Goal: Information Seeking & Learning: Learn about a topic

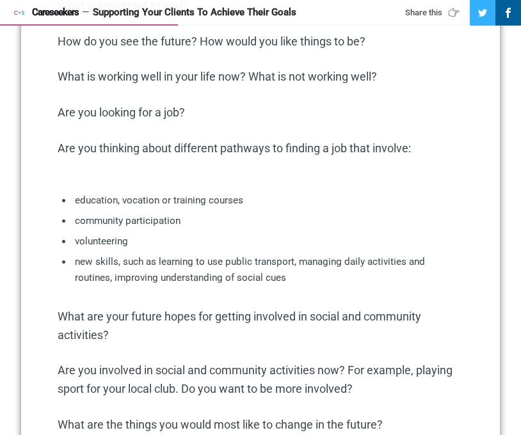
scroll to position [859, 0]
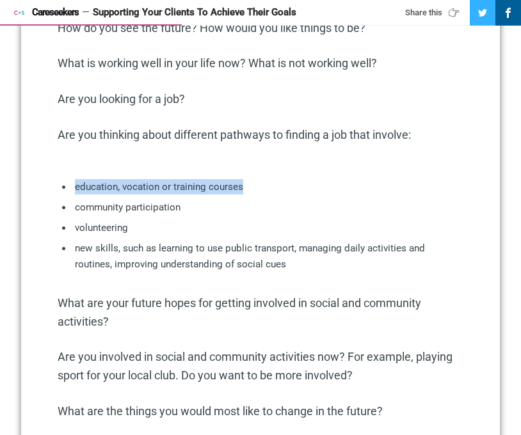
drag, startPoint x: 232, startPoint y: 186, endPoint x: 73, endPoint y: 185, distance: 158.6
click at [73, 185] on li "education, vocation or training courses" at bounding box center [259, 186] width 374 height 15
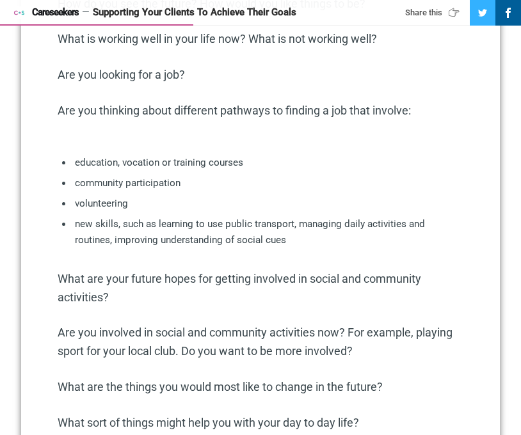
scroll to position [918, 0]
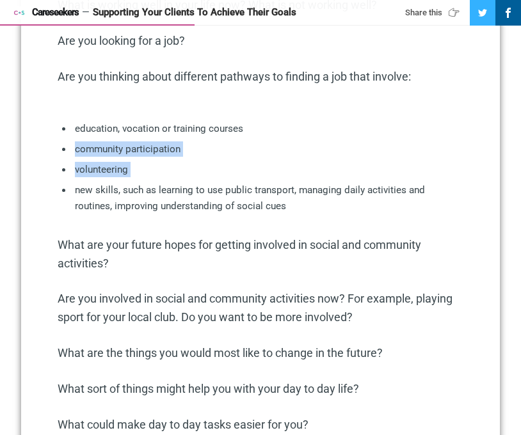
drag, startPoint x: 136, startPoint y: 180, endPoint x: 145, endPoint y: 139, distance: 41.4
click at [145, 140] on ul "education, vocation or training courses community participation volunteering ne…" at bounding box center [261, 170] width 406 height 98
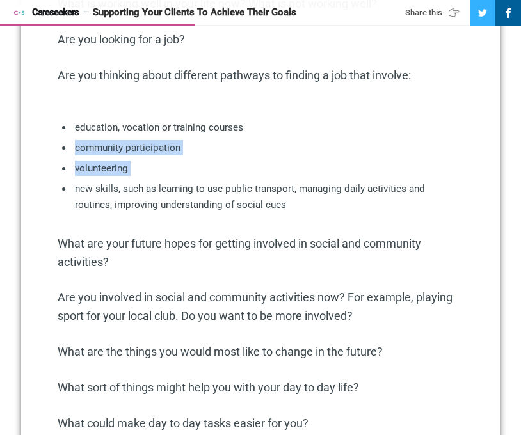
click at [146, 139] on ul "education, vocation or training courses community participation volunteering ne…" at bounding box center [261, 169] width 406 height 98
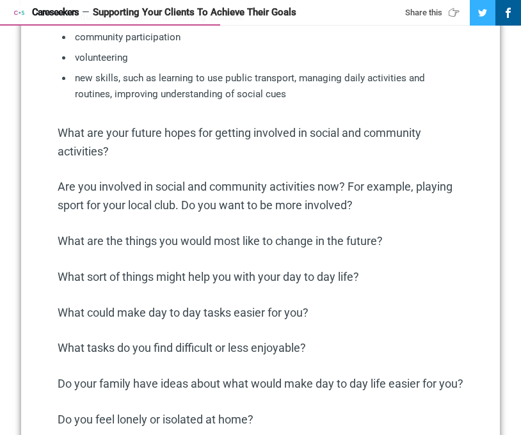
scroll to position [1039, 0]
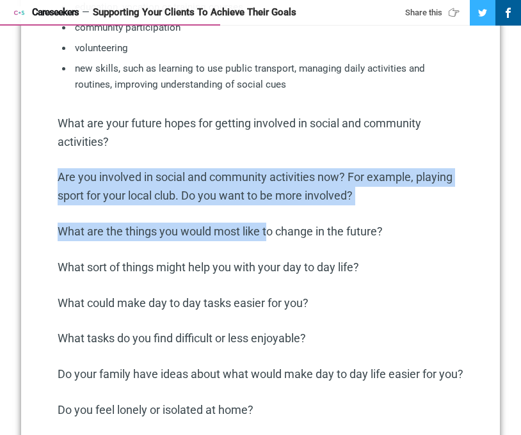
drag, startPoint x: 217, startPoint y: 182, endPoint x: 274, endPoint y: 231, distance: 74.8
click at [274, 231] on div "For aged care and disability support clients, identifying goals and pursuing th…" at bounding box center [261, 112] width 406 height 1257
click at [275, 229] on p "What are the things you would most like to change in the future?" at bounding box center [261, 232] width 406 height 19
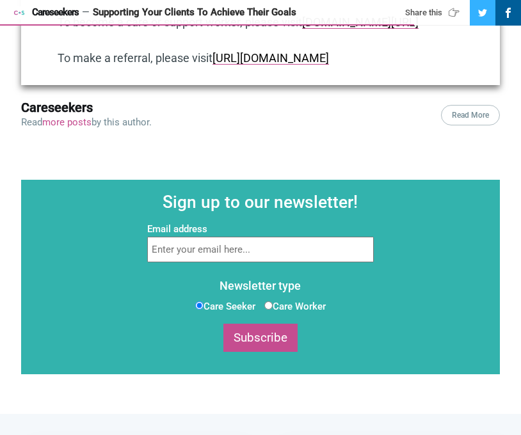
scroll to position [1348, 0]
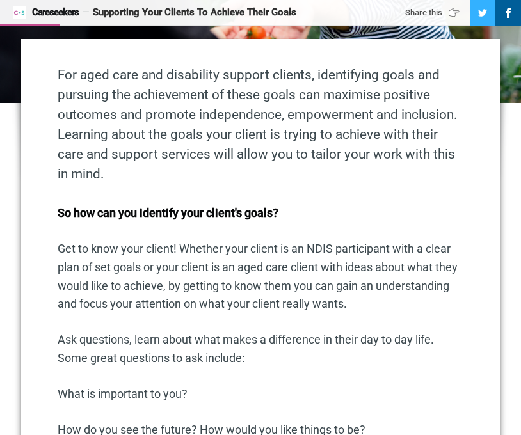
scroll to position [603, 0]
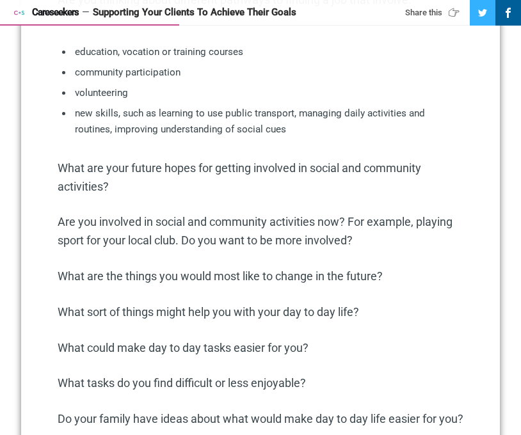
scroll to position [1103, 0]
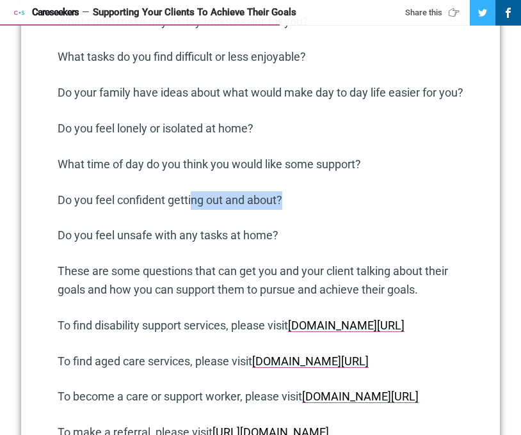
drag, startPoint x: 284, startPoint y: 235, endPoint x: 190, endPoint y: 225, distance: 94.5
click at [186, 210] on p "Do you feel confident getting out and about?" at bounding box center [261, 200] width 406 height 19
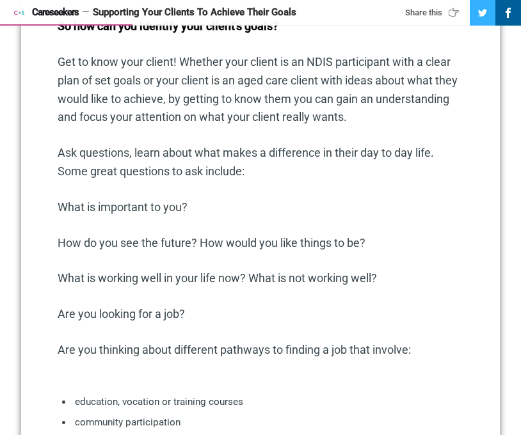
scroll to position [415, 0]
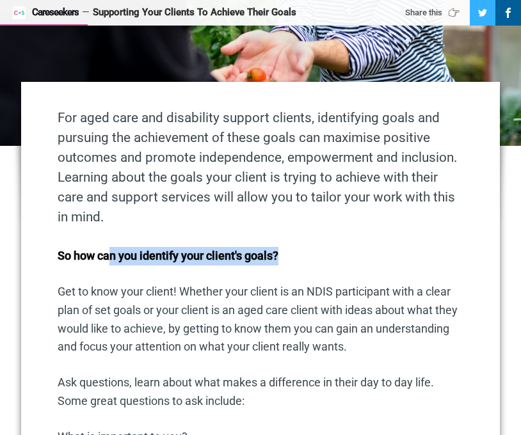
drag, startPoint x: 111, startPoint y: 250, endPoint x: 322, endPoint y: 258, distance: 211.8
click at [322, 258] on p "So how can you identify your client's goals?" at bounding box center [261, 256] width 406 height 19
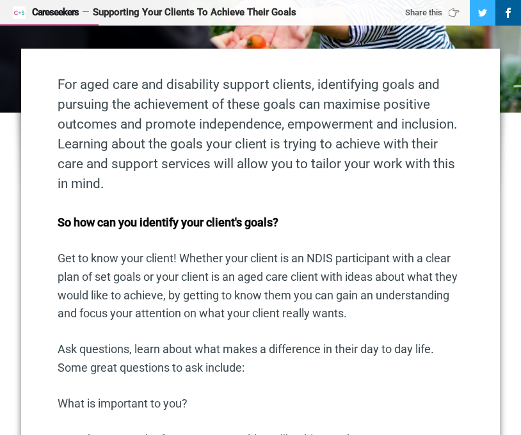
scroll to position [472, 0]
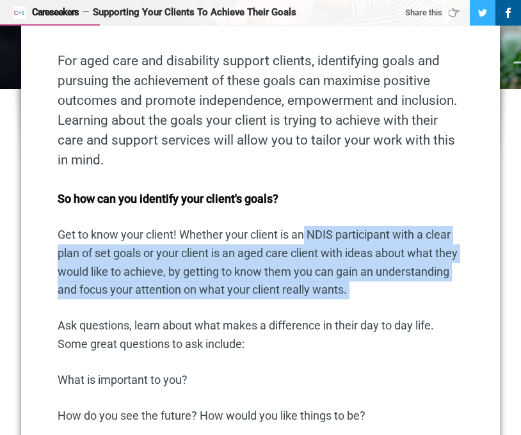
drag, startPoint x: 308, startPoint y: 238, endPoint x: 345, endPoint y: 313, distance: 84.4
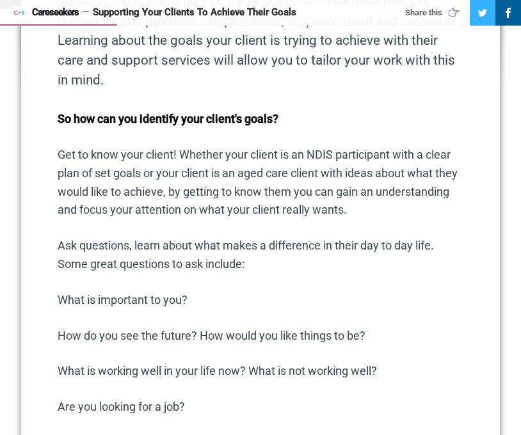
scroll to position [648, 0]
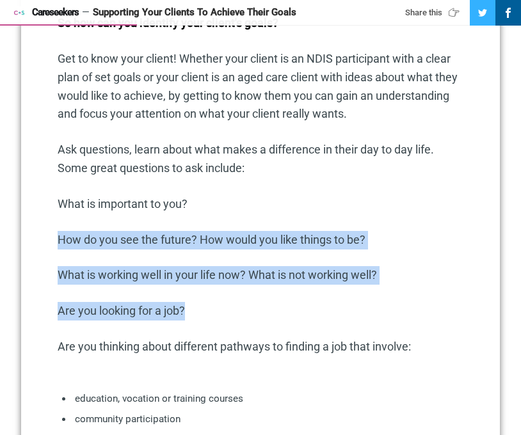
drag, startPoint x: 342, startPoint y: 311, endPoint x: 263, endPoint y: 218, distance: 122.5
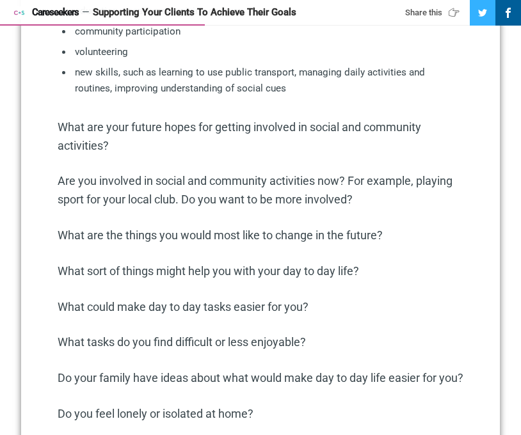
scroll to position [1040, 0]
